Goal: Information Seeking & Learning: Learn about a topic

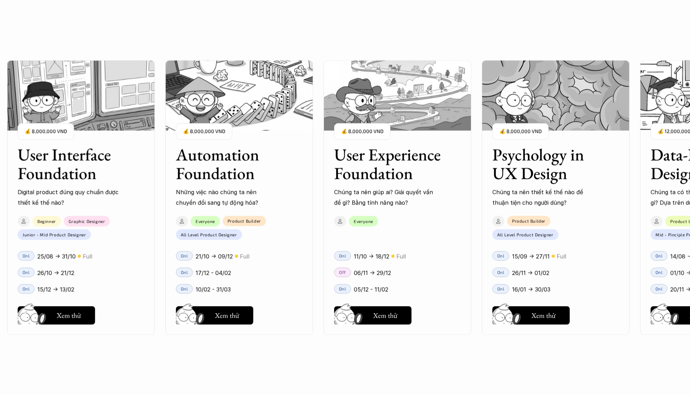
scroll to position [668, 0]
click at [574, 352] on div "User Interface Foundation Digital product đúng quy chuẩn được thiết kế thế nào?…" at bounding box center [397, 197] width 781 height 395
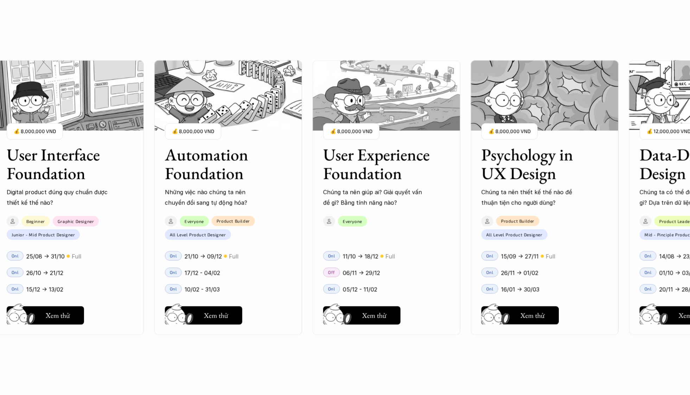
drag, startPoint x: 621, startPoint y: 233, endPoint x: 498, endPoint y: 228, distance: 122.2
click at [487, 240] on div "User Interface Foundation Digital product đúng quy chuẩn được thiết kế thế nào?…" at bounding box center [345, 197] width 620 height 395
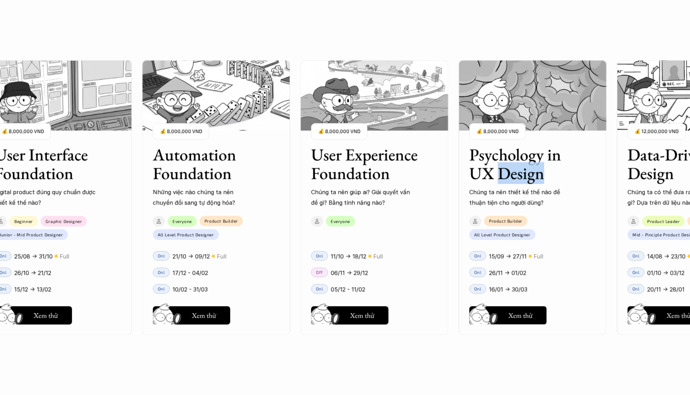
drag, startPoint x: 582, startPoint y: 169, endPoint x: 494, endPoint y: 184, distance: 88.8
click at [495, 183] on div "User Interface Foundation Digital product đúng quy chuẩn được thiết kế thế nào?…" at bounding box center [345, 197] width 620 height 395
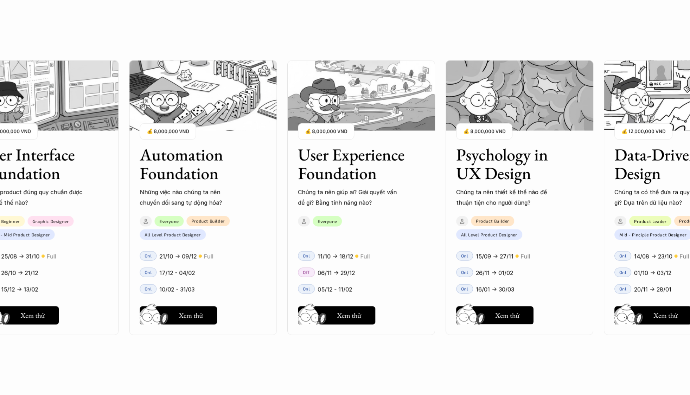
drag, startPoint x: 597, startPoint y: 220, endPoint x: 534, endPoint y: 222, distance: 63.4
click at [531, 223] on div "User Interface Foundation Digital product đúng quy chuẩn được thiết kế thế nào?…" at bounding box center [345, 197] width 620 height 395
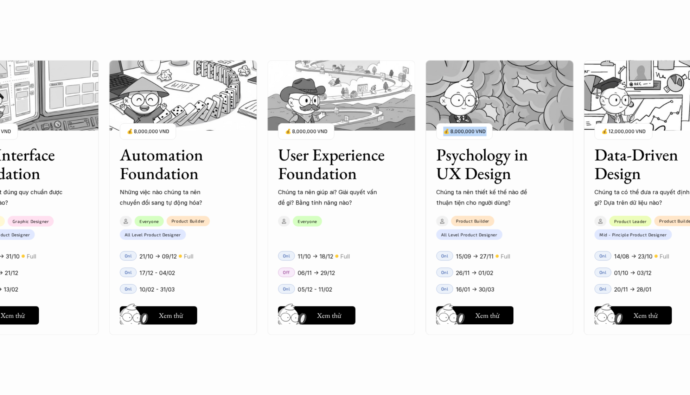
drag, startPoint x: 571, startPoint y: 208, endPoint x: 495, endPoint y: 208, distance: 76.0
click at [453, 217] on div "User Interface Foundation Digital product đúng quy chuẩn được thiết kế thế nào?…" at bounding box center [345, 197] width 620 height 395
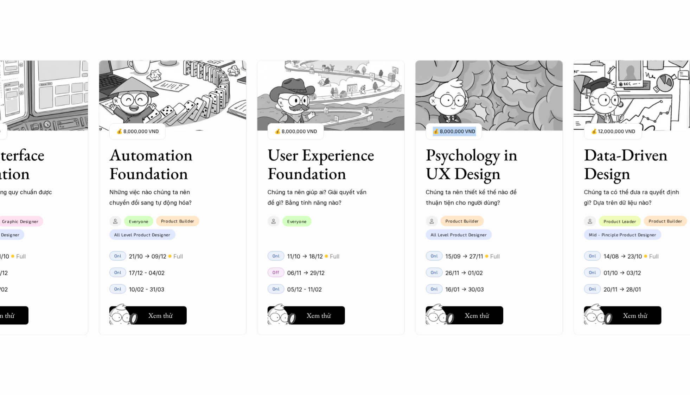
drag, startPoint x: 553, startPoint y: 203, endPoint x: 447, endPoint y: 211, distance: 106.2
click at [443, 211] on div "User Interface Foundation Digital product đúng quy chuẩn được thiết kế thế nào?…" at bounding box center [345, 197] width 620 height 395
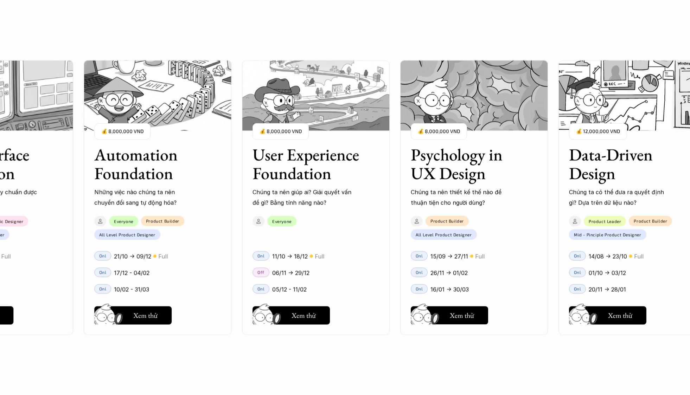
drag, startPoint x: 528, startPoint y: 205, endPoint x: 464, endPoint y: 212, distance: 64.5
click at [464, 212] on div "User Interface Foundation Digital product đúng quy chuẩn được thiết kế thế nào?…" at bounding box center [345, 197] width 620 height 395
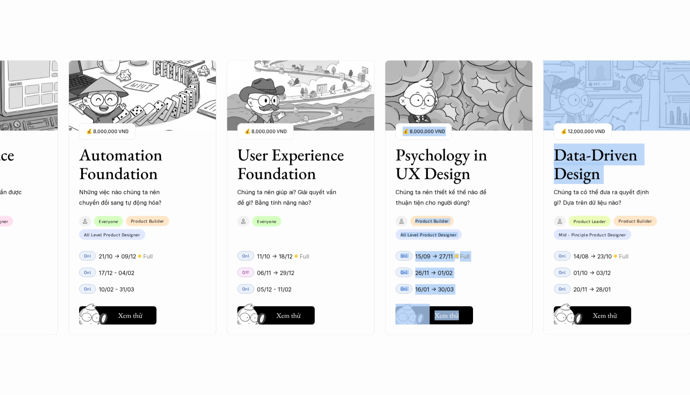
drag, startPoint x: 569, startPoint y: 197, endPoint x: 477, endPoint y: 205, distance: 92.2
click at [477, 205] on div "User Interface Foundation Digital product đúng quy chuẩn được thiết kế thế nào?…" at bounding box center [345, 197] width 620 height 395
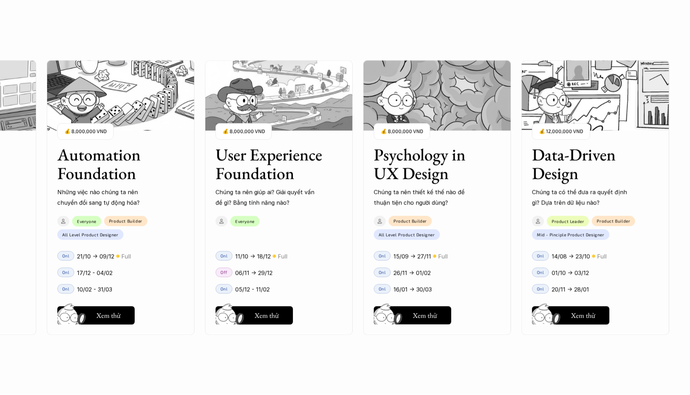
drag, startPoint x: 612, startPoint y: 186, endPoint x: 533, endPoint y: 190, distance: 79.3
click at [527, 191] on div "User Interface Foundation Digital product đúng quy chuẩn được thiết kế thế nào?…" at bounding box center [345, 197] width 620 height 395
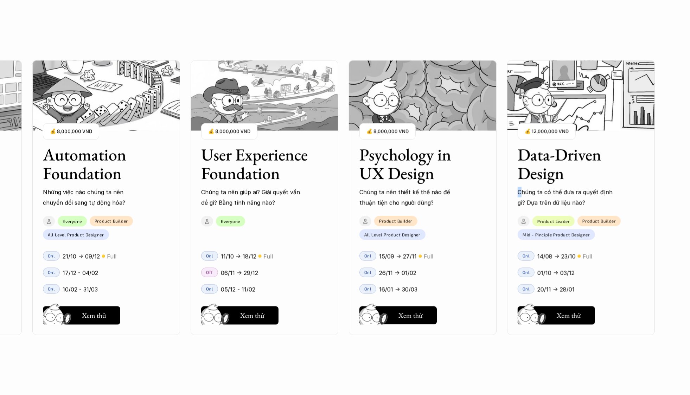
drag, startPoint x: 623, startPoint y: 183, endPoint x: 547, endPoint y: 191, distance: 76.1
click at [522, 191] on div "User Interface Foundation Digital product đúng quy chuẩn được thiết kế thế nào?…" at bounding box center [345, 197] width 620 height 395
drag, startPoint x: 632, startPoint y: 183, endPoint x: 535, endPoint y: 194, distance: 98.1
click at [527, 194] on div "User Interface Foundation Digital product đúng quy chuẩn được thiết kế thế nào?…" at bounding box center [345, 197] width 620 height 395
drag, startPoint x: 640, startPoint y: 186, endPoint x: 569, endPoint y: 163, distance: 74.3
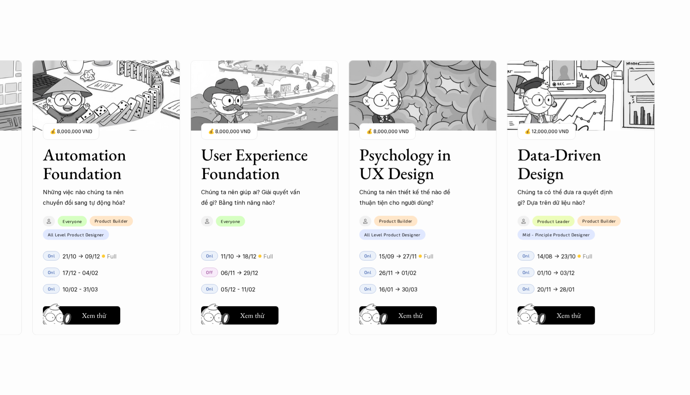
click at [590, 189] on div "User Interface Foundation Digital product đúng quy chuẩn được thiết kế thế nào?…" at bounding box center [345, 197] width 620 height 395
click at [568, 160] on h3 "Data-Driven Design" at bounding box center [572, 163] width 109 height 37
click at [596, 113] on img at bounding box center [581, 95] width 148 height 70
click at [581, 161] on h3 "Data-Driven Design" at bounding box center [572, 163] width 109 height 37
click at [571, 317] on h5 "Xem thử" at bounding box center [569, 317] width 24 height 10
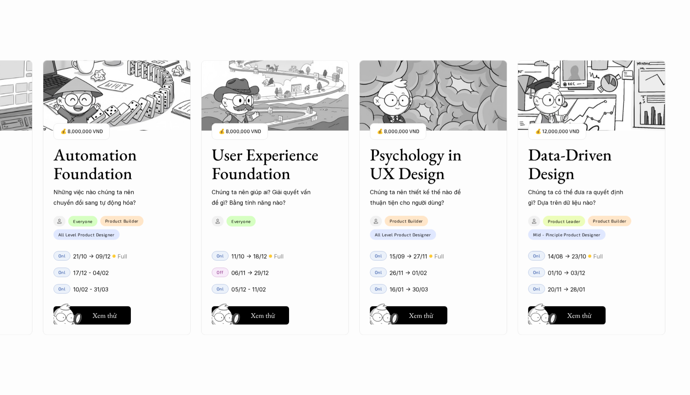
drag, startPoint x: 223, startPoint y: 142, endPoint x: 231, endPoint y: 132, distance: 13.2
click at [276, 140] on div "User Interface Foundation Digital product đúng quy chuẩn được thiết kế thế nào?…" at bounding box center [345, 197] width 620 height 395
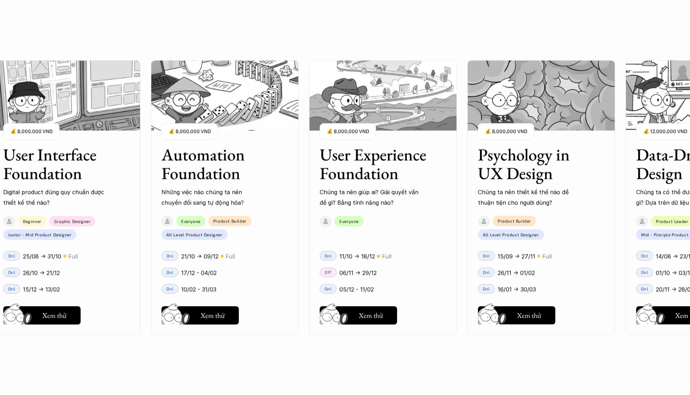
drag, startPoint x: 307, startPoint y: 153, endPoint x: 232, endPoint y: 174, distance: 78.4
click at [301, 157] on div "User Interface Foundation Digital product đúng quy chuẩn được thiết kế thế nào?…" at bounding box center [345, 197] width 620 height 395
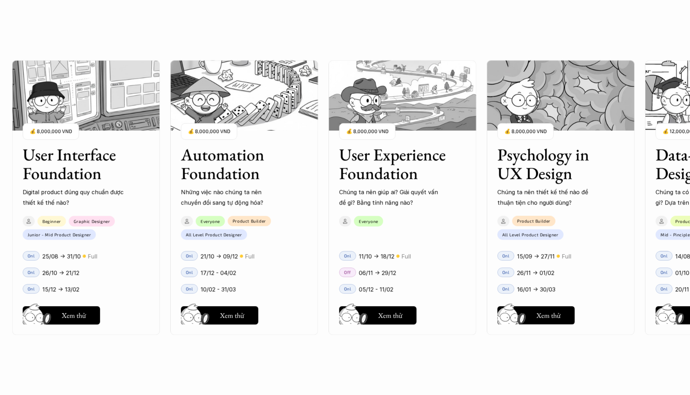
drag, startPoint x: 172, startPoint y: 182, endPoint x: 311, endPoint y: 180, distance: 138.3
click at [311, 181] on div "User Interface Foundation Digital product đúng quy chuẩn được thiết kế thế nào?…" at bounding box center [345, 197] width 620 height 395
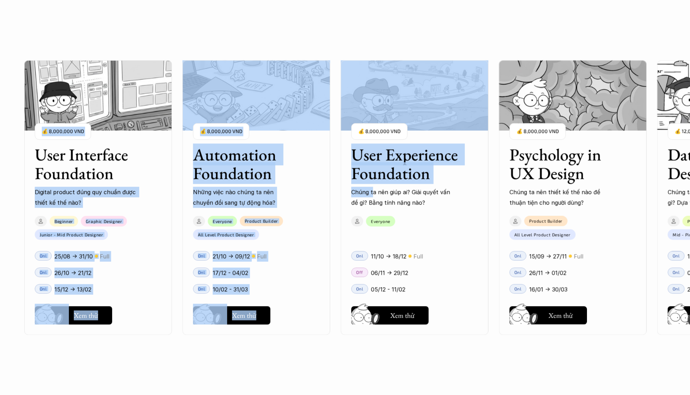
drag, startPoint x: 162, startPoint y: 196, endPoint x: 376, endPoint y: 192, distance: 213.9
click at [376, 192] on div "User Interface Foundation Digital product đúng quy chuẩn được thiết kế thế nào?…" at bounding box center [345, 197] width 620 height 395
click at [323, 30] on div "User Interface Foundation Digital product đúng quy chuẩn được thiết kế thế nào?…" at bounding box center [414, 197] width 781 height 395
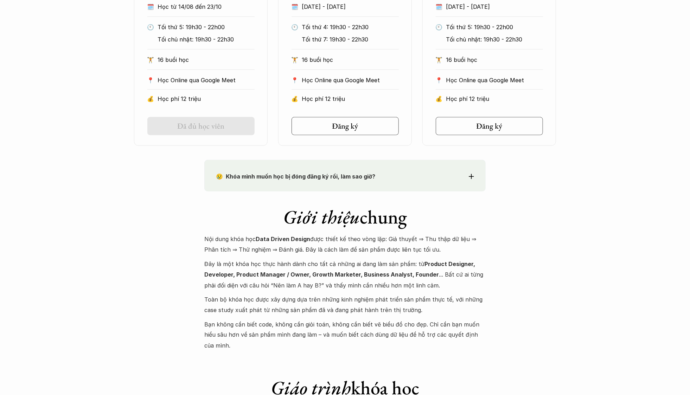
scroll to position [529, 0]
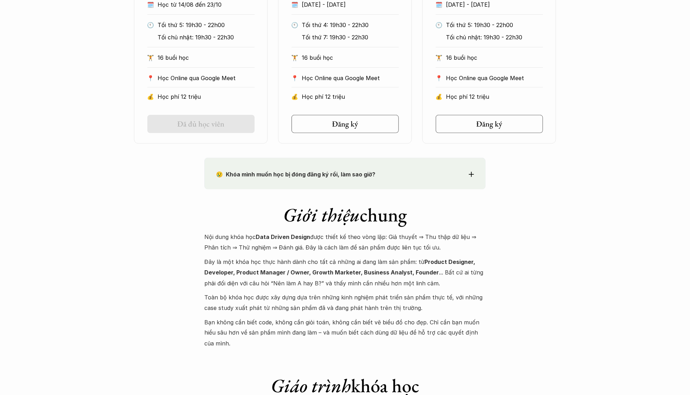
click at [469, 173] on icon at bounding box center [471, 174] width 5 height 5
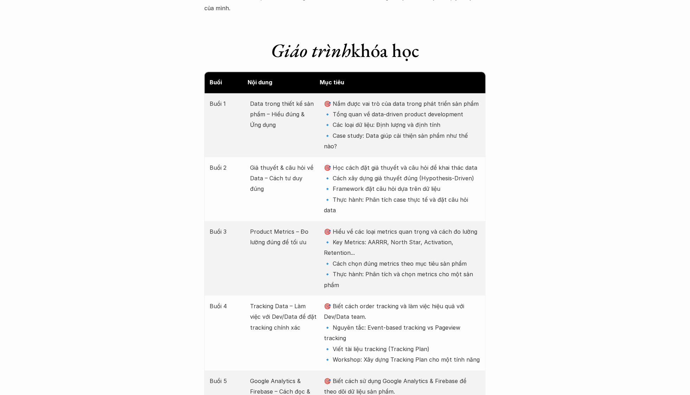
scroll to position [1041, 0]
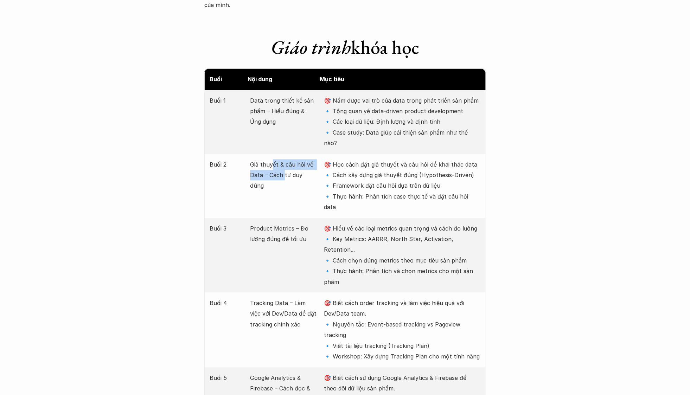
drag, startPoint x: 271, startPoint y: 134, endPoint x: 283, endPoint y: 146, distance: 16.7
click at [283, 159] on p "Giả thuyết & câu hỏi về Data – Cách tư duy đúng" at bounding box center [283, 175] width 67 height 32
click at [293, 159] on p "Giả thuyết & câu hỏi về Data – Cách tư duy đúng" at bounding box center [283, 175] width 67 height 32
drag, startPoint x: 265, startPoint y: 145, endPoint x: 301, endPoint y: 152, distance: 36.5
click at [316, 159] on p "Giả thuyết & câu hỏi về Data – Cách tư duy đúng" at bounding box center [283, 175] width 67 height 32
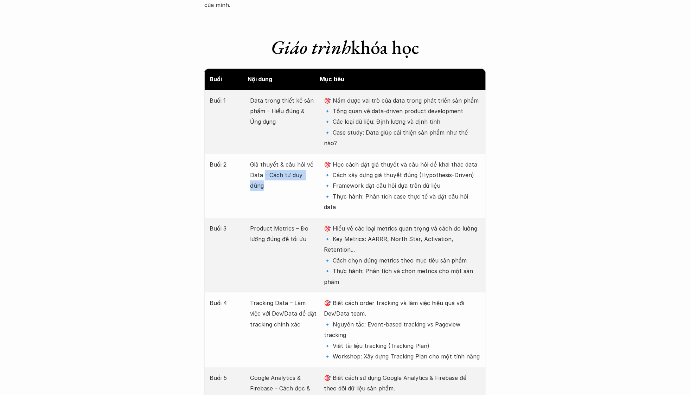
click at [297, 154] on div "Buổi 2 Giả thuyết & câu hỏi về Data – Cách tư duy đúng 🎯 Học cách đặt giả thuyế…" at bounding box center [344, 186] width 281 height 64
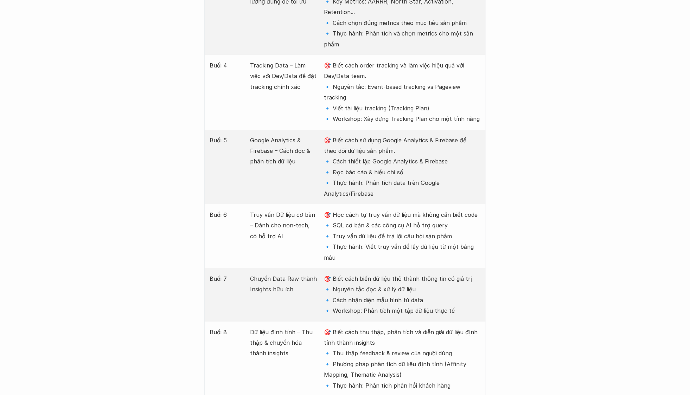
scroll to position [1281, 0]
click at [365, 208] on p "🎯 Học cách tự truy vấn dữ liệu mà không cần biết code 🔹 SQL cơ bản & các công c…" at bounding box center [402, 234] width 156 height 53
click at [401, 208] on p "🎯 Học cách tự truy vấn dữ liệu mà không cần biết code 🔹 SQL cơ bản & các công c…" at bounding box center [402, 234] width 156 height 53
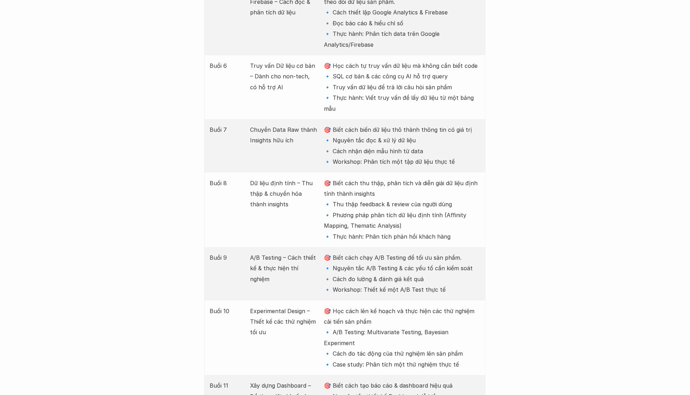
scroll to position [1429, 0]
drag, startPoint x: 275, startPoint y: 129, endPoint x: 298, endPoint y: 128, distance: 22.2
click at [298, 178] on p "Dữ liệu định tính – Thu thập & chuyển hóa thành insights" at bounding box center [283, 194] width 67 height 32
click at [304, 178] on p "Dữ liệu định tính – Thu thập & chuyển hóa thành insights" at bounding box center [283, 194] width 67 height 32
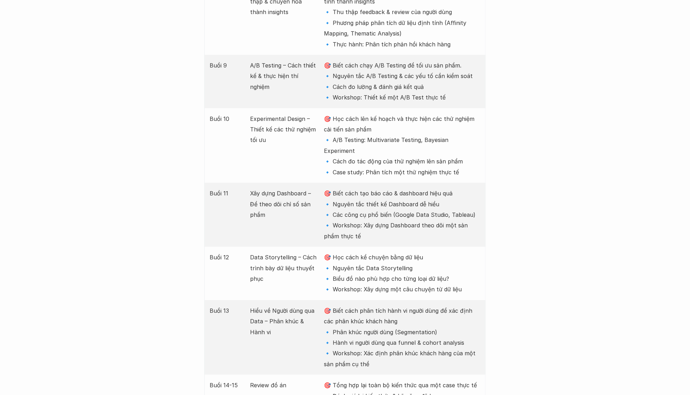
scroll to position [1621, 0]
drag, startPoint x: 421, startPoint y: 163, endPoint x: 460, endPoint y: 166, distance: 38.8
click at [460, 188] on p "🎯 Biết cách tạo báo cáo & dashboard hiệu quả 🔹 Nguyên tắc thiết kế Dashboard dễ…" at bounding box center [402, 214] width 156 height 53
click at [457, 188] on p "🎯 Biết cách tạo báo cáo & dashboard hiệu quả 🔹 Nguyên tắc thiết kế Dashboard dễ…" at bounding box center [402, 214] width 156 height 53
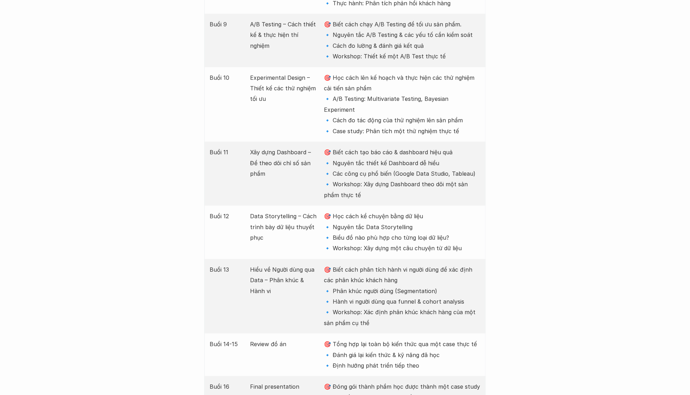
scroll to position [1665, 0]
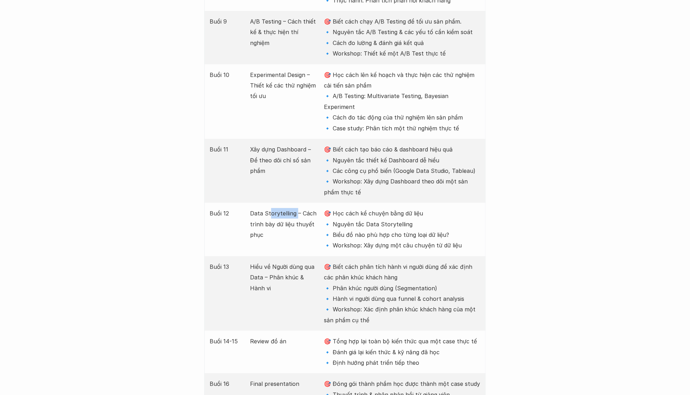
drag, startPoint x: 270, startPoint y: 148, endPoint x: 302, endPoint y: 148, distance: 32.0
click at [297, 208] on p "Data Storytelling – Cách trình bày dữ liệu thuyết phục" at bounding box center [283, 224] width 67 height 32
click at [307, 208] on p "Data Storytelling – Cách trình bày dữ liệu thuyết phục" at bounding box center [283, 224] width 67 height 32
click at [362, 208] on p "🎯 Học cách kể chuyện bằng dữ liệu 🔹 Nguyên tắc Data Storytelling 🔹 Biểu đồ nào …" at bounding box center [402, 229] width 156 height 43
drag, startPoint x: 363, startPoint y: 158, endPoint x: 413, endPoint y: 158, distance: 50.0
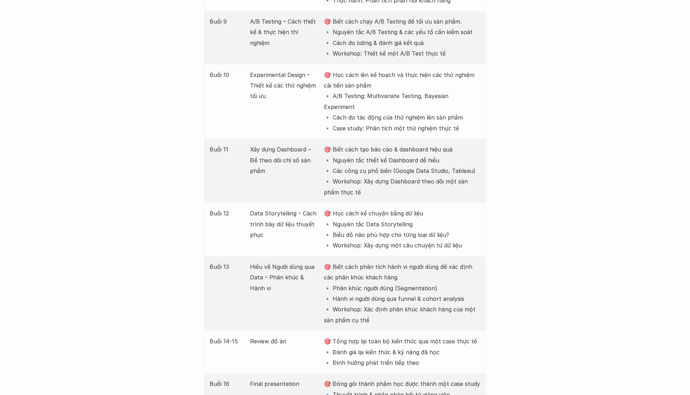
click at [413, 208] on p "🎯 Học cách kể chuyện bằng dữ liệu 🔹 Nguyên tắc Data Storytelling 🔹 Biểu đồ nào …" at bounding box center [402, 229] width 156 height 43
click at [387, 208] on p "🎯 Học cách kể chuyện bằng dữ liệu 🔹 Nguyên tắc Data Storytelling 🔹 Biểu đồ nào …" at bounding box center [402, 229] width 156 height 43
drag, startPoint x: 345, startPoint y: 171, endPoint x: 449, endPoint y: 172, distance: 104.5
click at [449, 208] on p "🎯 Học cách kể chuyện bằng dữ liệu 🔹 Nguyên tắc Data Storytelling 🔹 Biểu đồ nào …" at bounding box center [402, 229] width 156 height 43
click at [436, 208] on p "🎯 Học cách kể chuyện bằng dữ liệu 🔹 Nguyên tắc Data Storytelling 🔹 Biểu đồ nào …" at bounding box center [402, 229] width 156 height 43
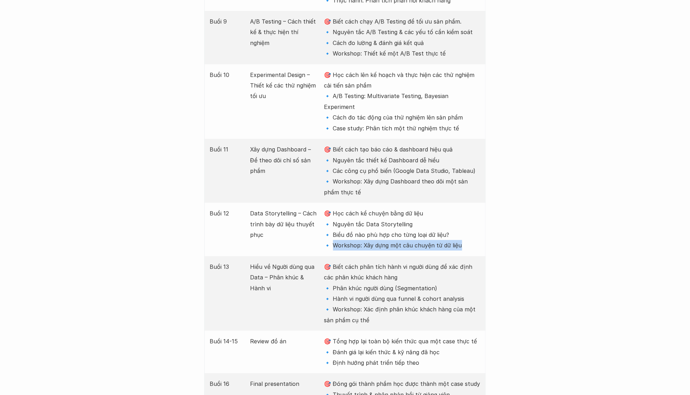
drag, startPoint x: 334, startPoint y: 182, endPoint x: 467, endPoint y: 180, distance: 132.6
click at [466, 208] on p "🎯 Học cách kể chuyện bằng dữ liệu 🔹 Nguyên tắc Data Storytelling 🔹 Biểu đồ nào …" at bounding box center [402, 229] width 156 height 43
click at [468, 208] on p "🎯 Học cách kể chuyện bằng dữ liệu 🔹 Nguyên tắc Data Storytelling 🔹 Biểu đồ nào …" at bounding box center [402, 229] width 156 height 43
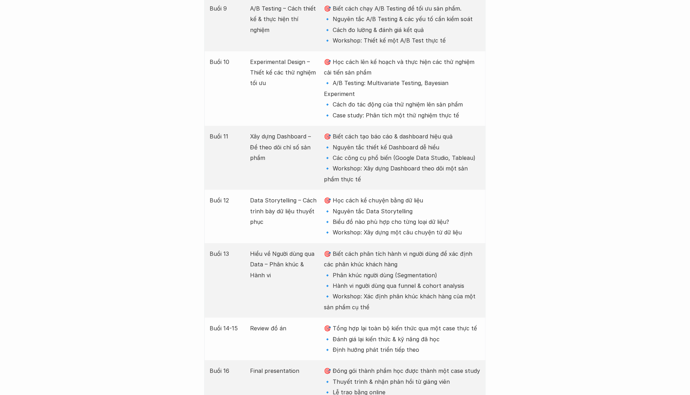
scroll to position [1682, 0]
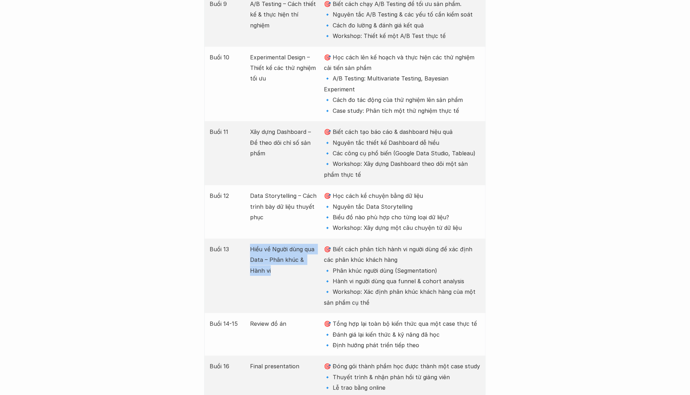
drag, startPoint x: 250, startPoint y: 186, endPoint x: 265, endPoint y: 207, distance: 25.8
click at [263, 239] on div "Buổi 13 Hiểu về Người dùng qua Data – Phân khúc & Hành vi 🎯 Biết cách phân tích…" at bounding box center [344, 276] width 281 height 75
click at [339, 244] on p "🎯 Biết cách phân tích hành vi người dùng để xác định các phân khúc khách hàng 🔹…" at bounding box center [402, 276] width 156 height 64
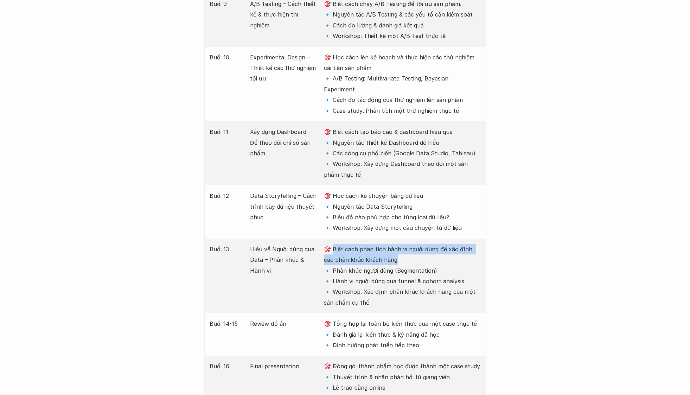
drag, startPoint x: 332, startPoint y: 183, endPoint x: 401, endPoint y: 192, distance: 69.6
click at [401, 244] on p "🎯 Biết cách phân tích hành vi người dùng để xác định các phân khúc khách hàng 🔹…" at bounding box center [402, 276] width 156 height 64
click at [411, 244] on p "🎯 Biết cách phân tích hành vi người dùng để xác định các phân khúc khách hàng 🔹…" at bounding box center [402, 276] width 156 height 64
drag, startPoint x: 332, startPoint y: 207, endPoint x: 436, endPoint y: 207, distance: 104.1
click at [436, 244] on p "🎯 Biết cách phân tích hành vi người dùng để xác định các phân khúc khách hàng 🔹…" at bounding box center [402, 276] width 156 height 64
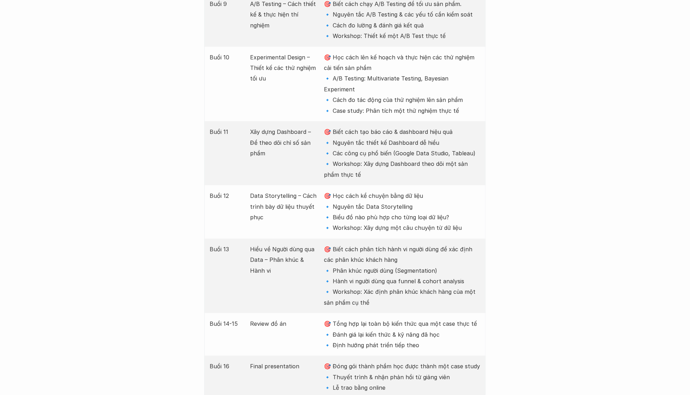
click at [390, 244] on p "🎯 Biết cách phân tích hành vi người dùng để xác định các phân khúc khách hàng 🔹…" at bounding box center [402, 276] width 156 height 64
drag, startPoint x: 394, startPoint y: 185, endPoint x: 440, endPoint y: 185, distance: 46.4
click at [440, 244] on p "🎯 Biết cách phân tích hành vi người dùng để xác định các phân khúc khách hàng 🔹…" at bounding box center [402, 276] width 156 height 64
click at [387, 244] on p "🎯 Biết cách phân tích hành vi người dùng để xác định các phân khúc khách hàng 🔹…" at bounding box center [402, 276] width 156 height 64
drag, startPoint x: 333, startPoint y: 195, endPoint x: 386, endPoint y: 194, distance: 52.8
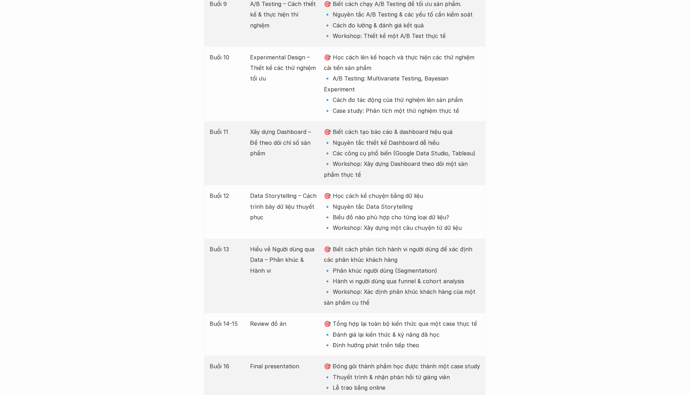
click at [386, 244] on p "🎯 Biết cách phân tích hành vi người dùng để xác định các phân khúc khách hàng 🔹…" at bounding box center [402, 276] width 156 height 64
drag, startPoint x: 387, startPoint y: 196, endPoint x: 383, endPoint y: 198, distance: 4.4
click at [387, 244] on p "🎯 Biết cách phân tích hành vi người dùng để xác định các phân khúc khách hàng 🔹…" at bounding box center [402, 276] width 156 height 64
drag, startPoint x: 345, startPoint y: 208, endPoint x: 411, endPoint y: 206, distance: 65.8
click at [411, 244] on p "🎯 Biết cách phân tích hành vi người dùng để xác định các phân khúc khách hàng 🔹…" at bounding box center [402, 276] width 156 height 64
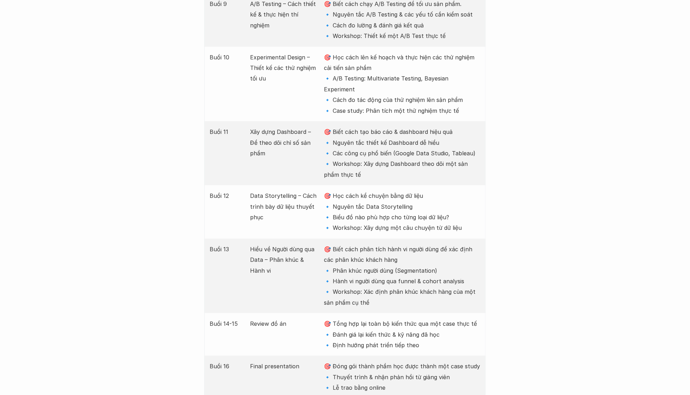
drag, startPoint x: 432, startPoint y: 208, endPoint x: 399, endPoint y: 221, distance: 35.1
click at [432, 244] on p "🎯 Biết cách phân tích hành vi người dùng để xác định các phân khúc khách hàng 🔹…" at bounding box center [402, 276] width 156 height 64
click at [404, 244] on p "🎯 Biết cách phân tích hành vi người dùng để xác định các phân khúc khách hàng 🔹…" at bounding box center [402, 276] width 156 height 64
click at [426, 244] on p "🎯 Biết cách phân tích hành vi người dùng để xác định các phân khúc khách hàng 🔹…" at bounding box center [402, 276] width 156 height 64
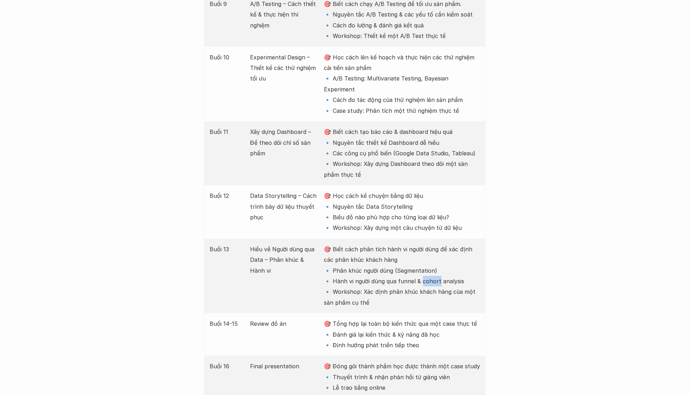
click at [426, 244] on p "🎯 Biết cách phân tích hành vi người dùng để xác định các phân khúc khách hàng 🔹…" at bounding box center [402, 276] width 156 height 64
click at [417, 244] on p "🎯 Biết cách phân tích hành vi người dùng để xác định các phân khúc khách hàng 🔹…" at bounding box center [402, 276] width 156 height 64
drag, startPoint x: 365, startPoint y: 227, endPoint x: 394, endPoint y: 239, distance: 31.2
click at [394, 244] on p "🎯 Biết cách phân tích hành vi người dùng để xác định các phân khúc khách hàng 🔹…" at bounding box center [402, 276] width 156 height 64
click at [416, 244] on p "🎯 Biết cách phân tích hành vi người dùng để xác định các phân khúc khách hàng 🔹…" at bounding box center [402, 276] width 156 height 64
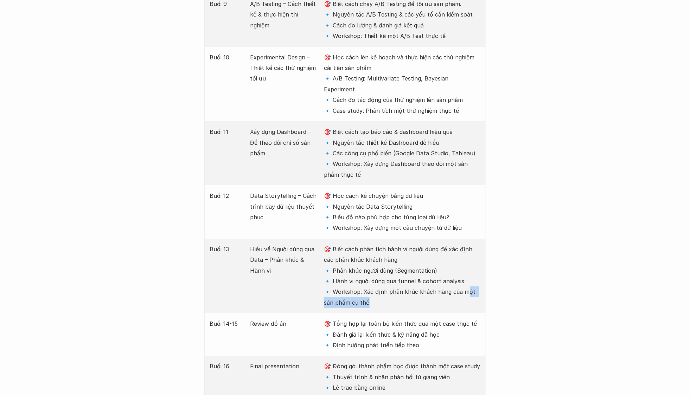
drag, startPoint x: 465, startPoint y: 227, endPoint x: 470, endPoint y: 233, distance: 8.5
click at [470, 244] on p "🎯 Biết cách phân tích hành vi người dùng để xác định các phân khúc khách hàng 🔹…" at bounding box center [402, 276] width 156 height 64
click at [455, 244] on p "🎯 Biết cách phân tích hành vi người dùng để xác định các phân khúc khách hàng 🔹…" at bounding box center [402, 276] width 156 height 64
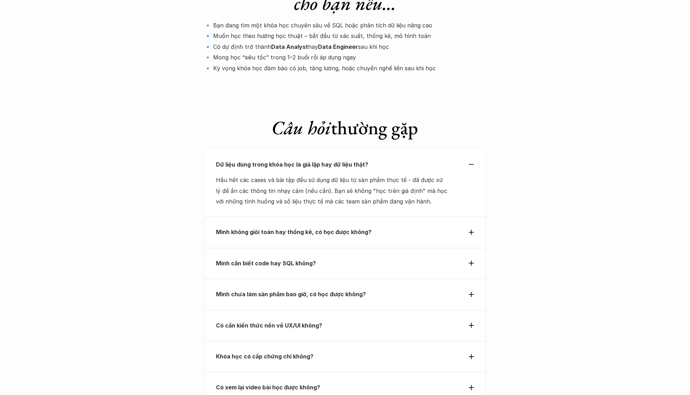
scroll to position [2516, 0]
click at [413, 226] on p "Mình không giỏi toán hay thống kê, có học được không?" at bounding box center [332, 231] width 233 height 11
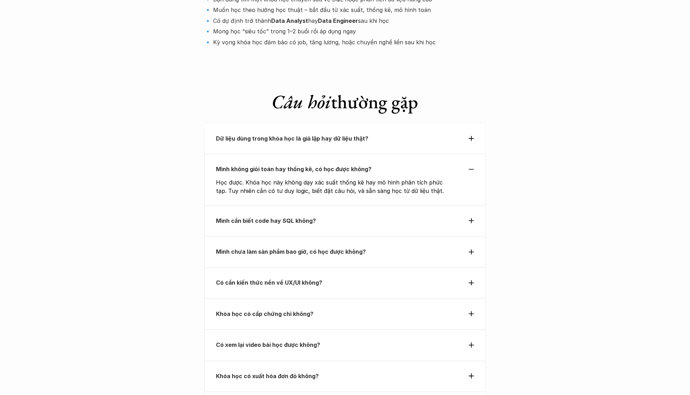
scroll to position [2546, 0]
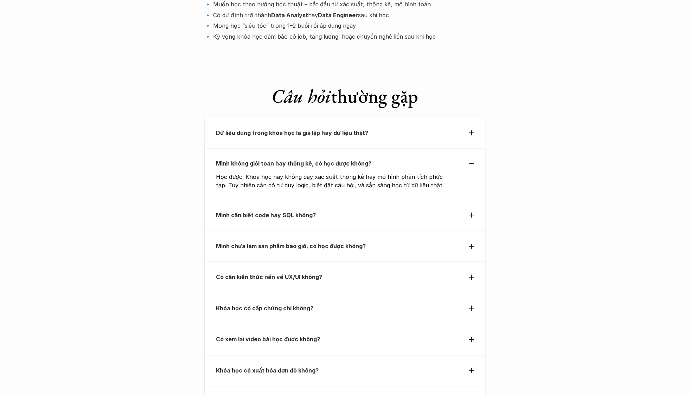
click at [331, 210] on p "Mình cần biết code hay SQL không?" at bounding box center [332, 215] width 233 height 11
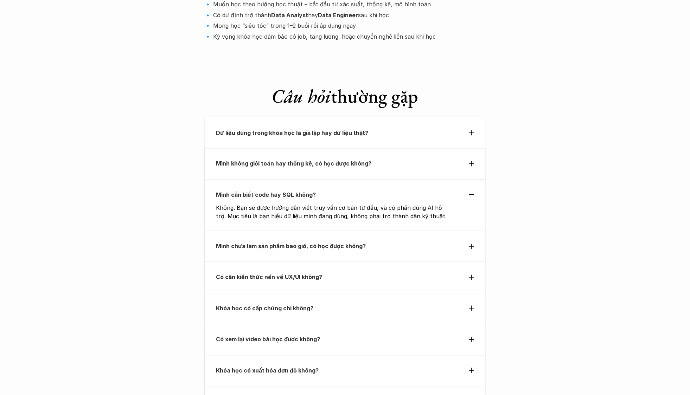
click at [393, 241] on p "Mình chưa làm sản phẩm bao giờ, có học được không?" at bounding box center [332, 246] width 233 height 11
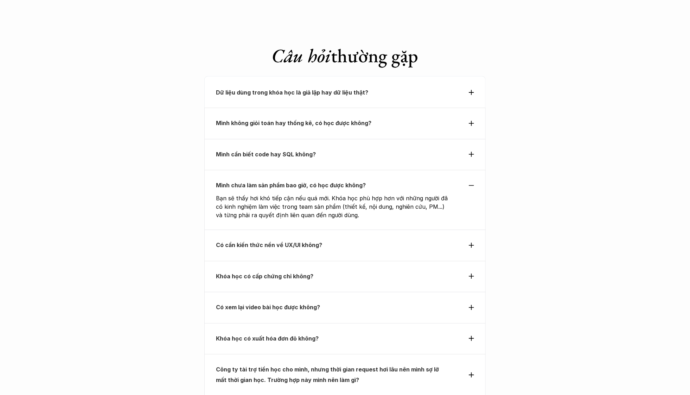
scroll to position [2592, 0]
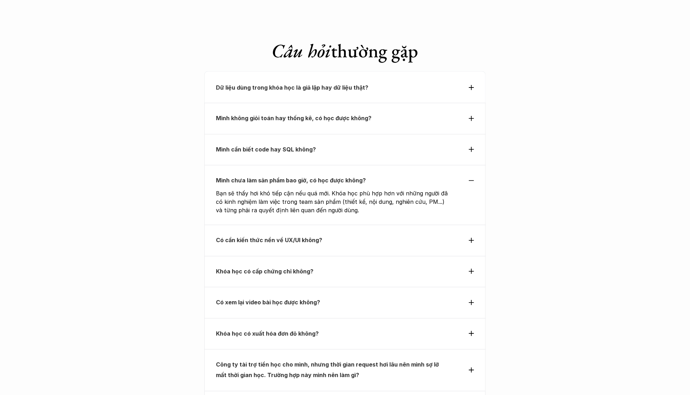
click at [394, 235] on p "Có cần kiến thức nền về UX/UI không?" at bounding box center [332, 240] width 233 height 11
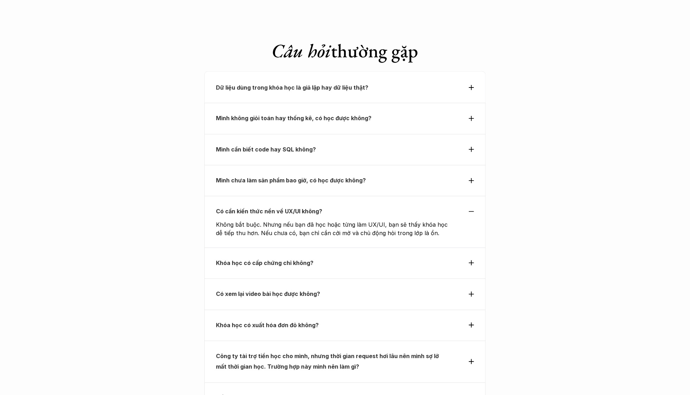
click at [388, 248] on div "Khóa học có cấp chứng chỉ không?" at bounding box center [344, 263] width 281 height 31
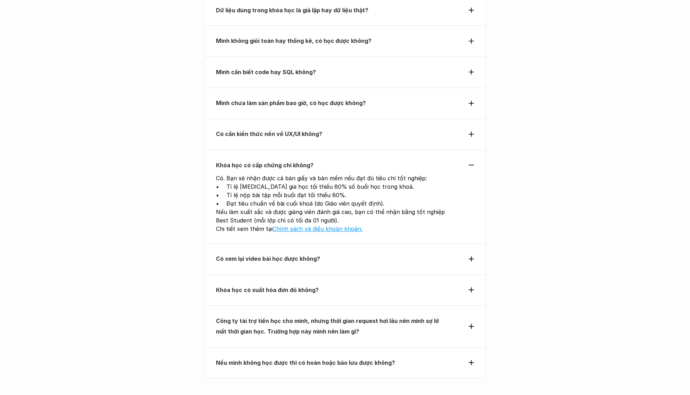
scroll to position [2672, 0]
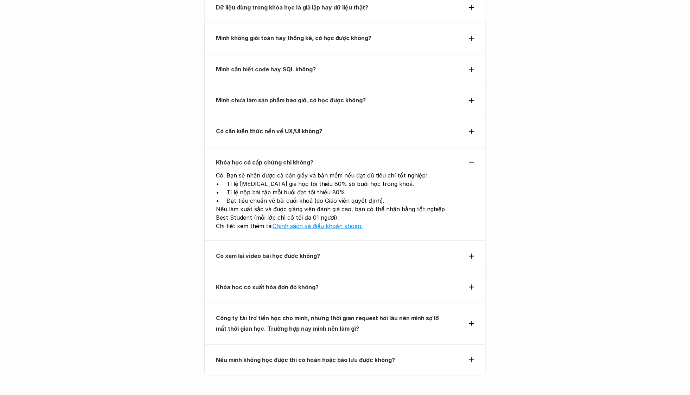
click at [340, 251] on p "Có xem lại video bài học được không?" at bounding box center [332, 256] width 233 height 11
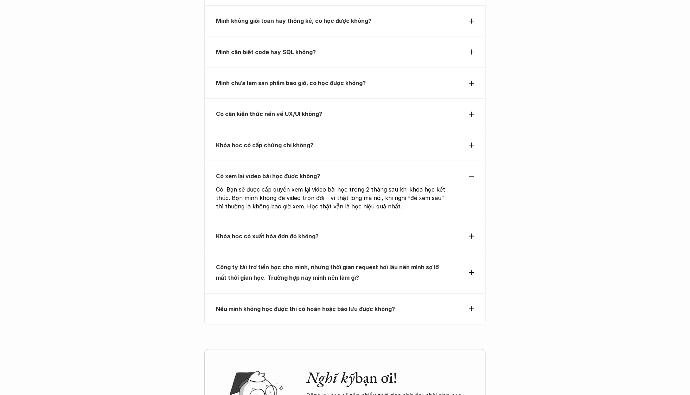
scroll to position [2690, 0]
click at [319, 231] on p "Khóa học có xuất hóa đơn đỏ không?" at bounding box center [332, 236] width 233 height 11
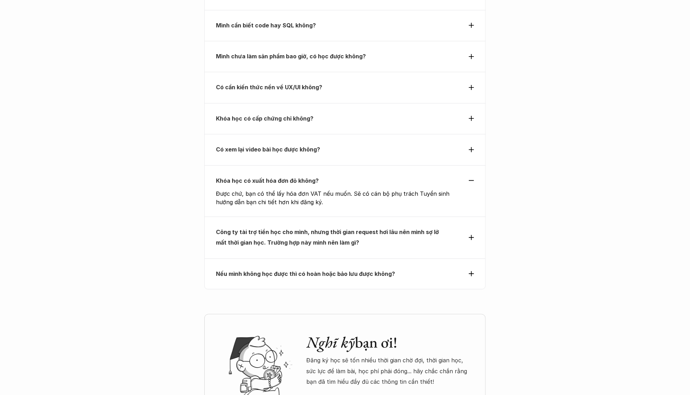
scroll to position [2739, 0]
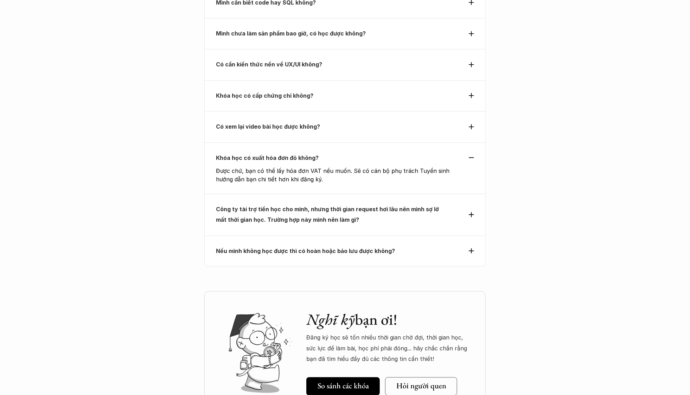
click at [297, 204] on p "Công ty tài trợ tiền học cho mình, nhưng thời gian request hơi lâu nên mình sợ …" at bounding box center [332, 214] width 233 height 21
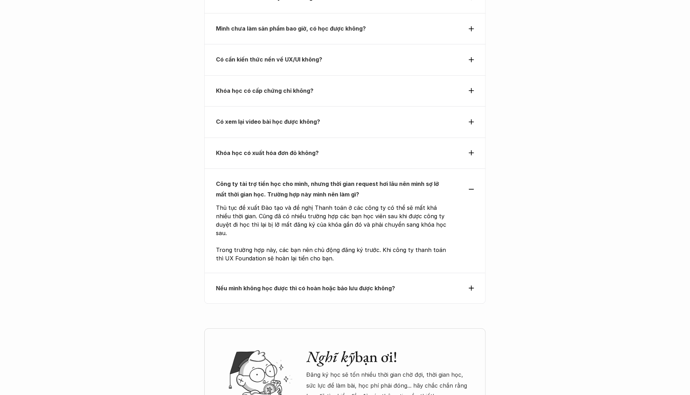
scroll to position [2744, 0]
click at [328, 273] on div "Nếu mình không học được thì có hoàn hoặc bảo lưu được không?" at bounding box center [344, 288] width 281 height 31
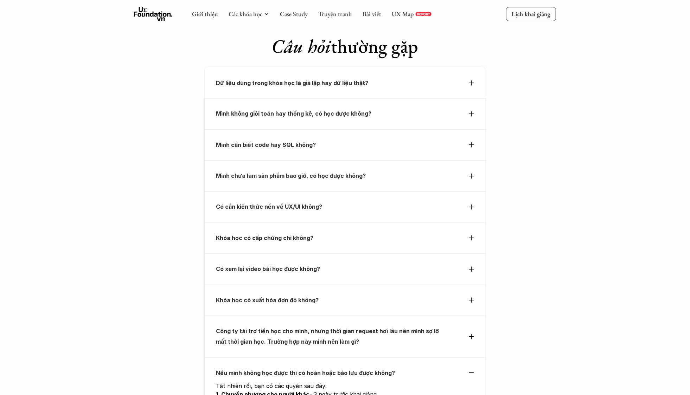
scroll to position [2925, 0]
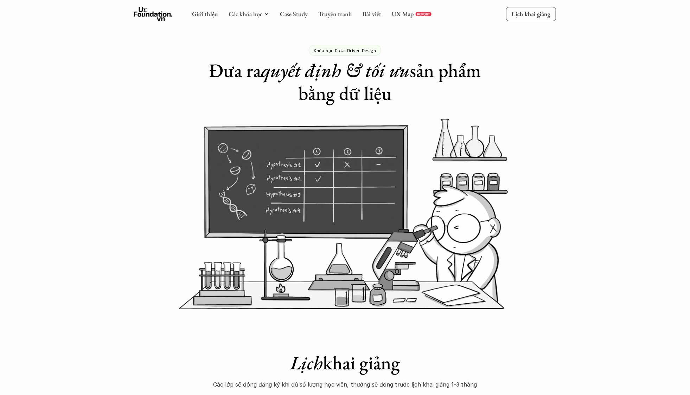
scroll to position [0, 0]
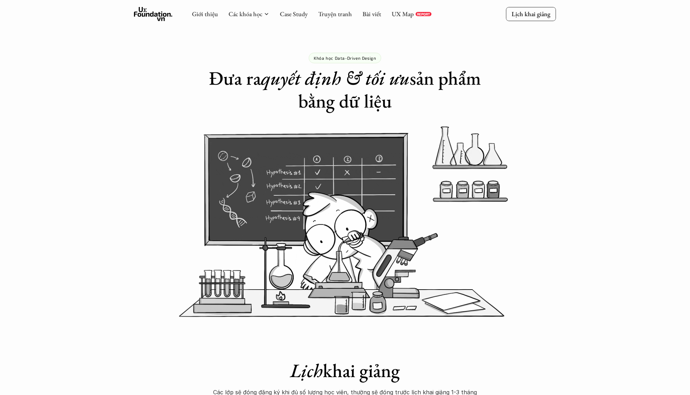
click at [567, 74] on div "Khóa học Data-Driven Design Đưa ra quyết định & tối ưu sản phẩm bằng dữ liệu" at bounding box center [345, 56] width 690 height 113
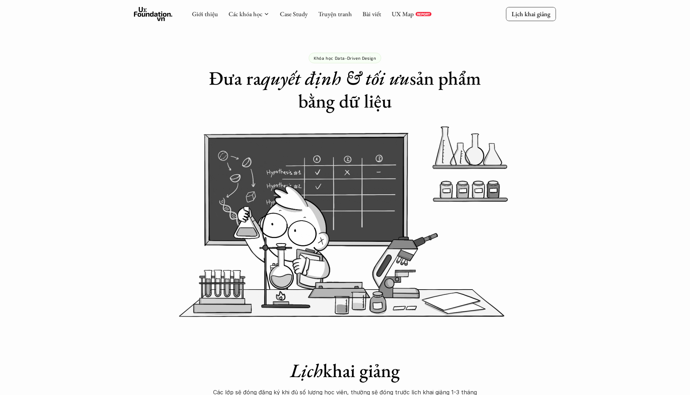
click at [555, 58] on div "Khóa học Data-Driven Design Đưa ra quyết định & tối ưu sản phẩm bằng dữ liệu" at bounding box center [345, 56] width 690 height 113
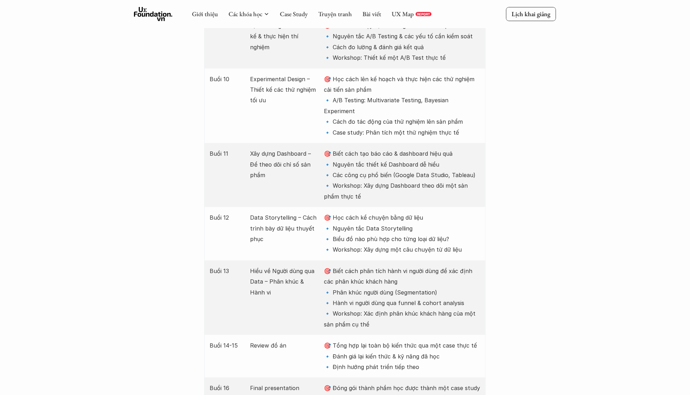
scroll to position [1635, 0]
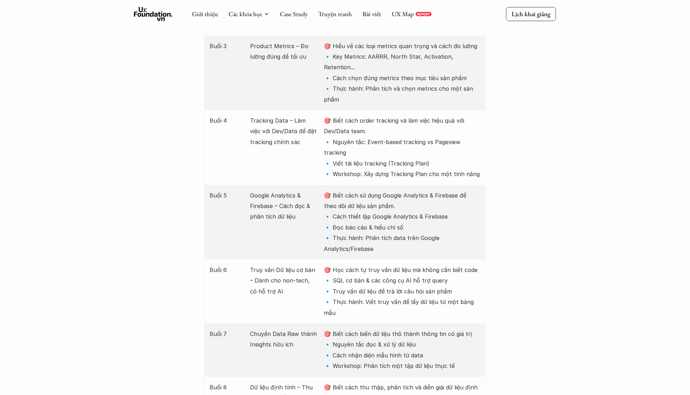
click at [342, 190] on p "🎯 Biết cách sử dụng Google Analytics & Firebase để theo dõi dữ liệu sản phẩm. 🔹…" at bounding box center [402, 222] width 156 height 64
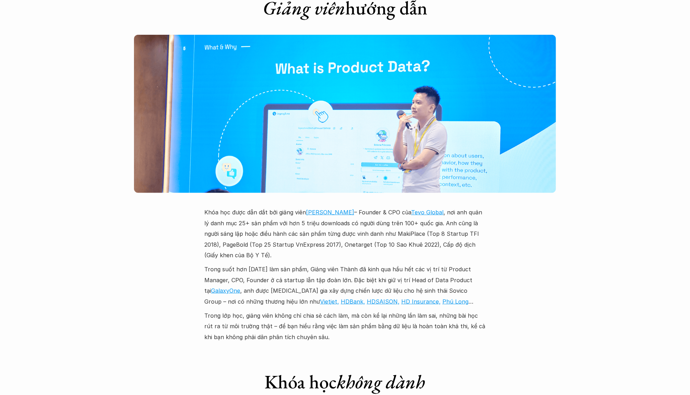
scroll to position [2164, 0]
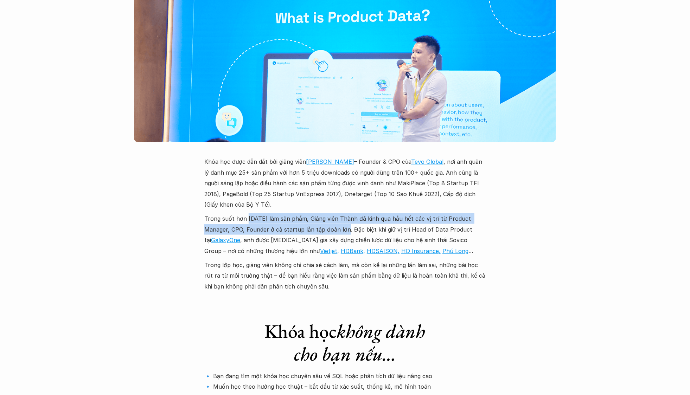
drag, startPoint x: 247, startPoint y: 153, endPoint x: 344, endPoint y: 165, distance: 98.1
click at [344, 214] on p "Trong suốt hơn 15 năm làm sản phẩm, Giảng viên Thành đã kinh qua hầu hết các vị…" at bounding box center [344, 235] width 281 height 43
copy p "15 năm làm sản phẩm, Giảng viên Thành đã kinh qua hầu hết các vị trí từ Product…"
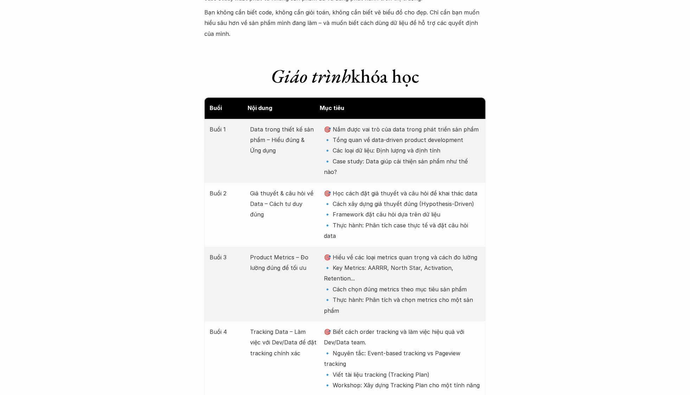
scroll to position [1016, 0]
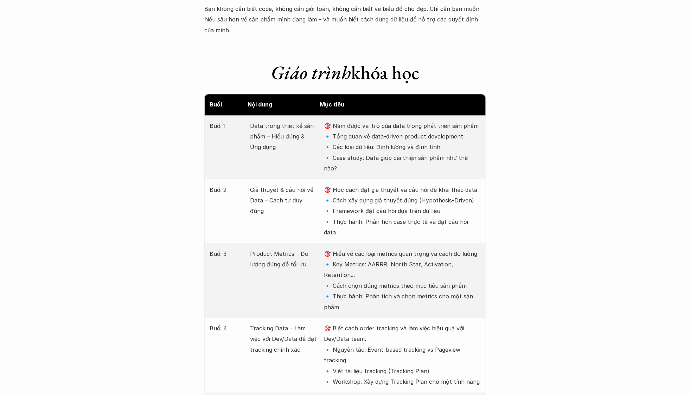
drag, startPoint x: 271, startPoint y: 52, endPoint x: 425, endPoint y: 54, distance: 154.1
click at [425, 61] on h1 "Giáo trình khóa học" at bounding box center [344, 72] width 281 height 23
copy h1 "Giáo trình khóa học"
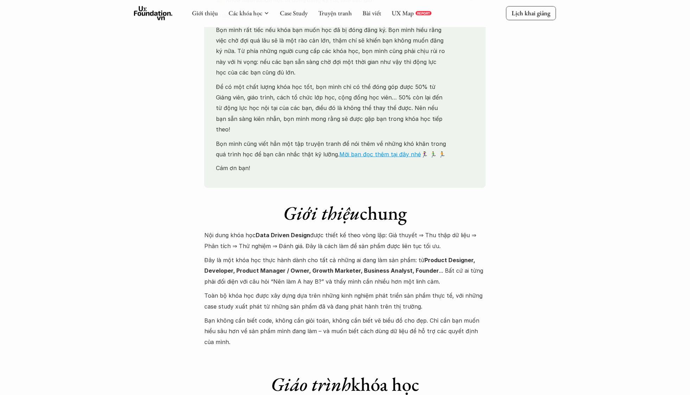
scroll to position [763, 0]
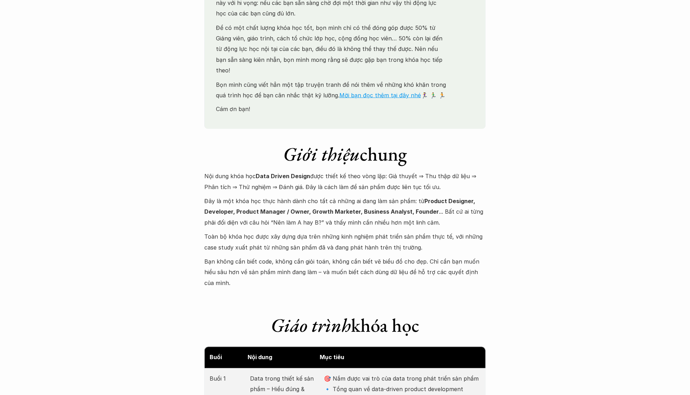
click at [406, 196] on p "Đây là một khóa học thực hành dành cho tất cả những ai đang làm sản phẩm: từ Pr…" at bounding box center [344, 212] width 281 height 32
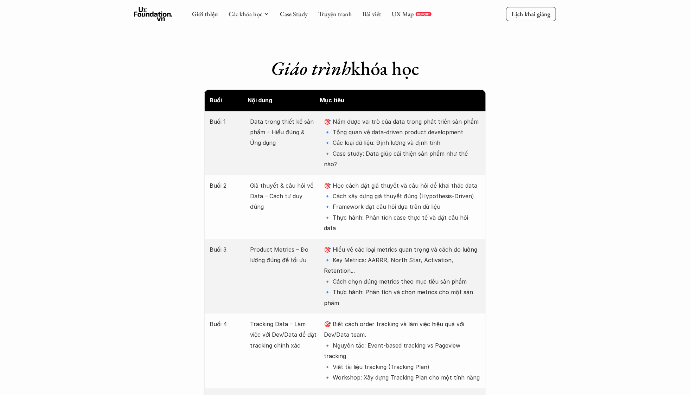
scroll to position [954, 0]
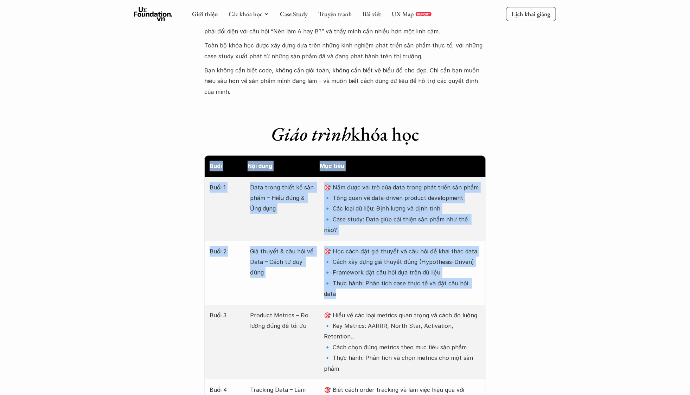
drag, startPoint x: 207, startPoint y: 144, endPoint x: 477, endPoint y: 254, distance: 292.1
copy div "Buổi Nội dung Mục tiêu Buổi 1 Data trong thiết kế sản phẩm – Hiểu đúng & Ứng dụ…"
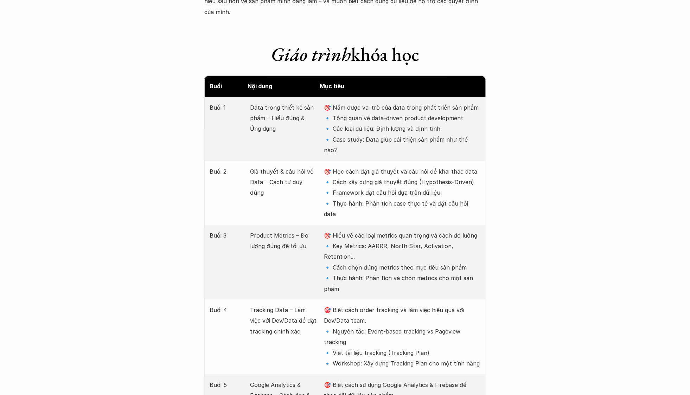
scroll to position [1035, 0]
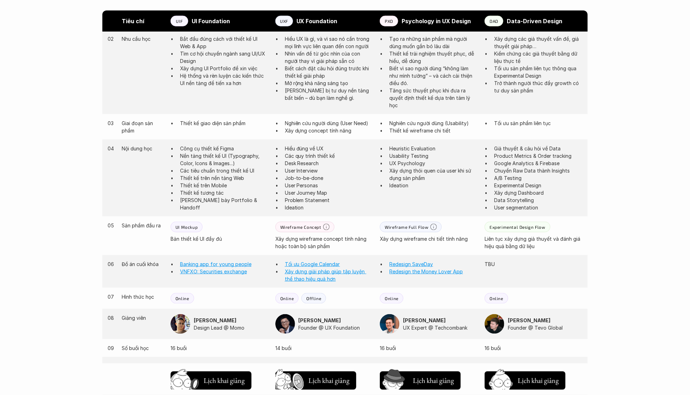
scroll to position [490, 0]
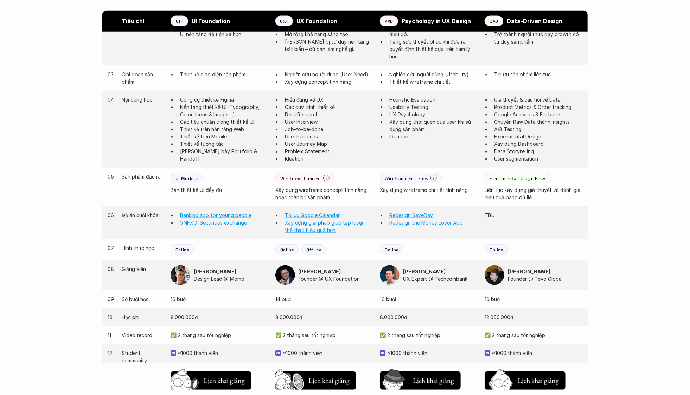
click at [600, 62] on div "Giới thiệu Các khóa học Case Study Truyện tranh Bài viết UX Map REPORT Lịch kha…" at bounding box center [345, 155] width 690 height 1291
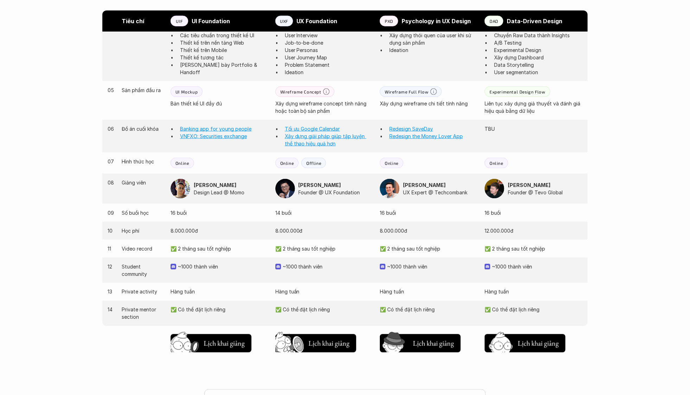
scroll to position [583, 0]
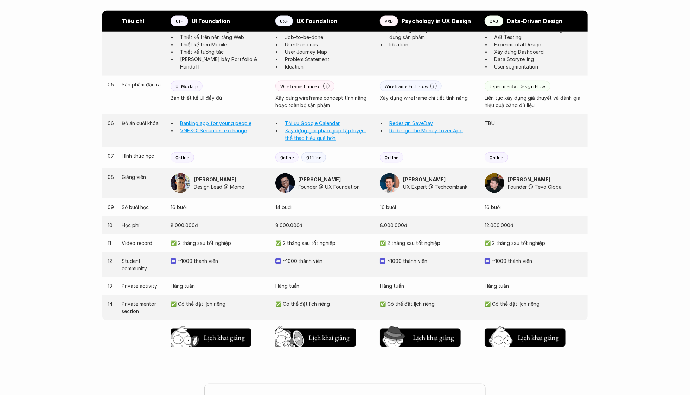
click at [618, 87] on div "Giới thiệu Các khóa học Case Study Truyện tranh Bài viết UX Map REPORT Lịch kha…" at bounding box center [345, 62] width 690 height 1291
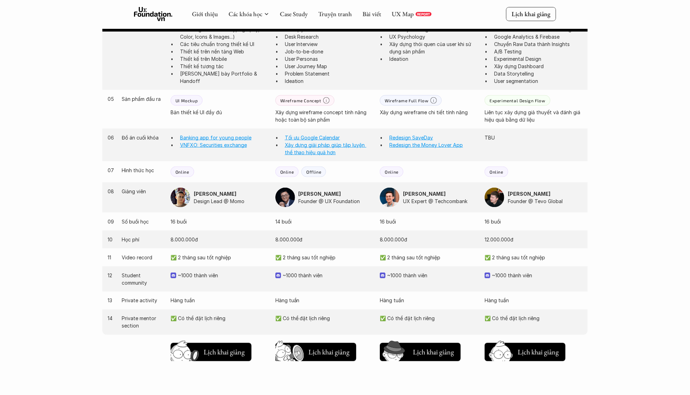
scroll to position [558, 0]
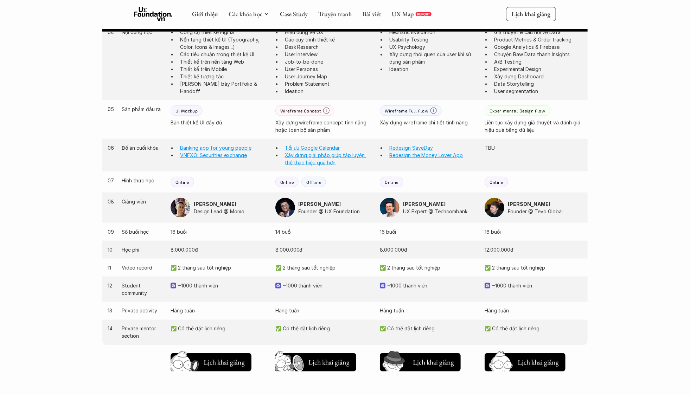
click at [179, 209] on img at bounding box center [181, 208] width 20 height 20
click at [185, 209] on img at bounding box center [181, 208] width 20 height 20
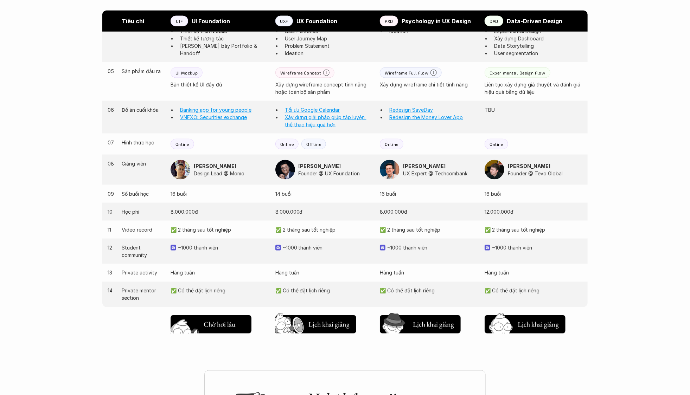
click at [202, 317] on button "Chờ hơi lâu Lịch khai giảng" at bounding box center [211, 325] width 81 height 18
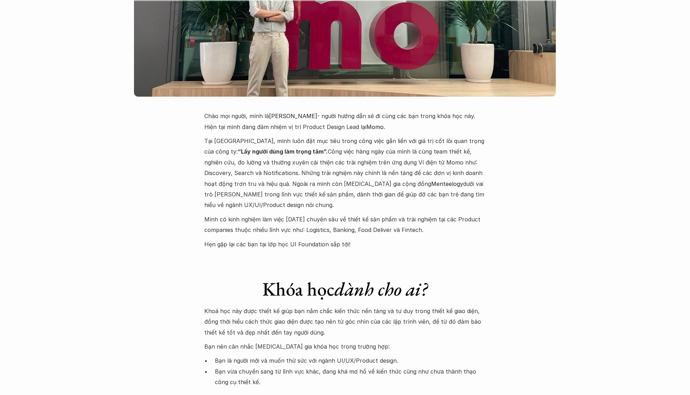
scroll to position [1431, 0]
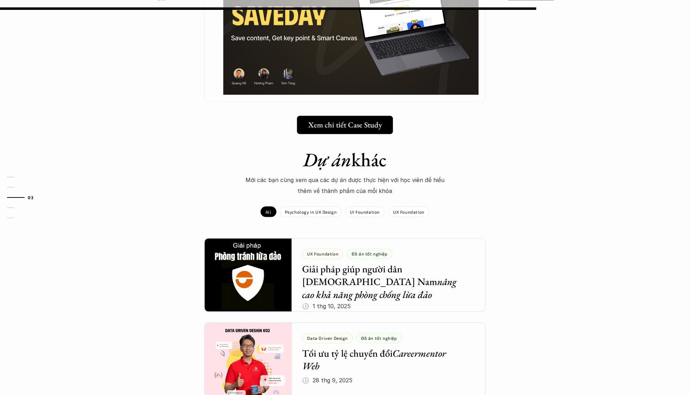
scroll to position [554, 0]
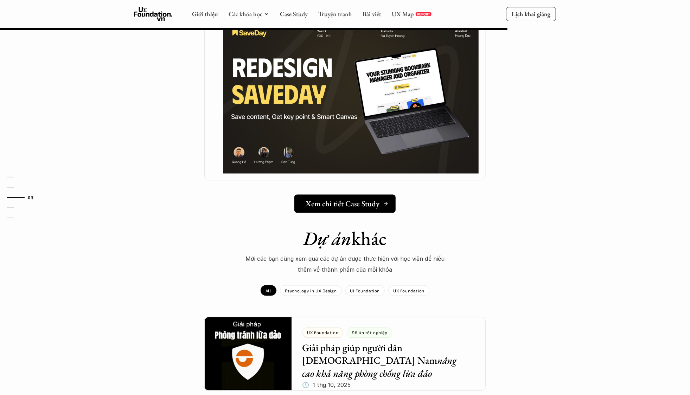
click at [331, 201] on h5 "Xem chi tiết Case Study" at bounding box center [343, 203] width 74 height 9
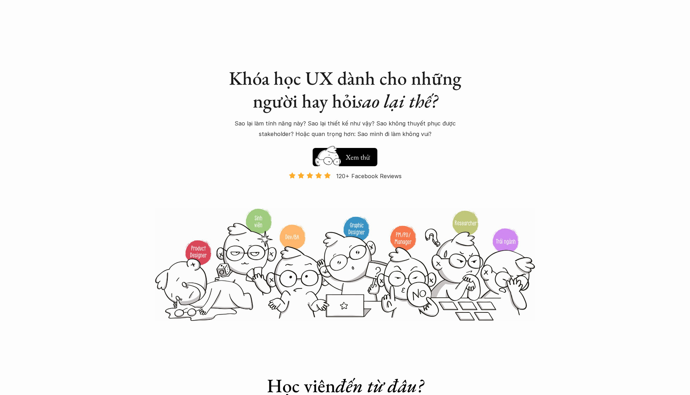
scroll to position [668, 0]
